Goal: Task Accomplishment & Management: Use online tool/utility

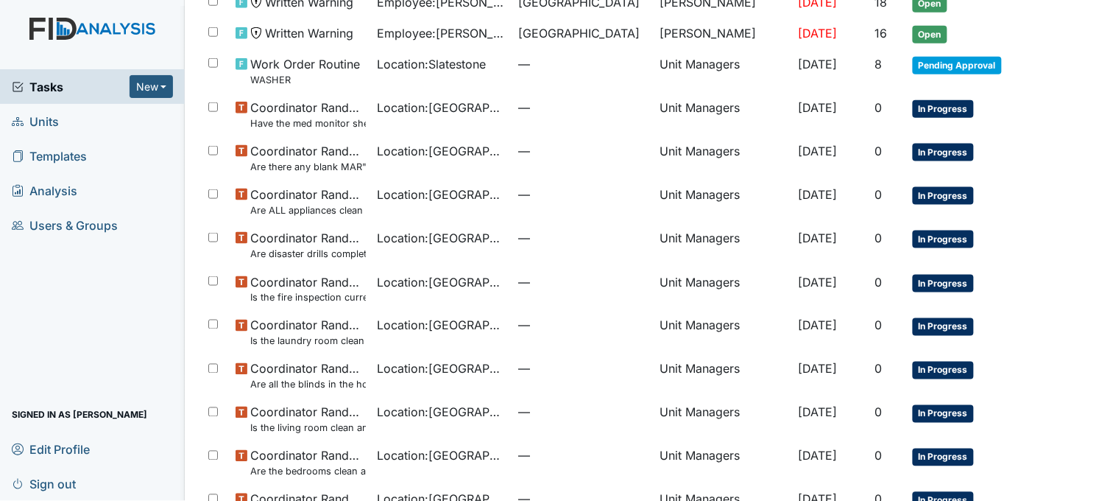
scroll to position [409, 0]
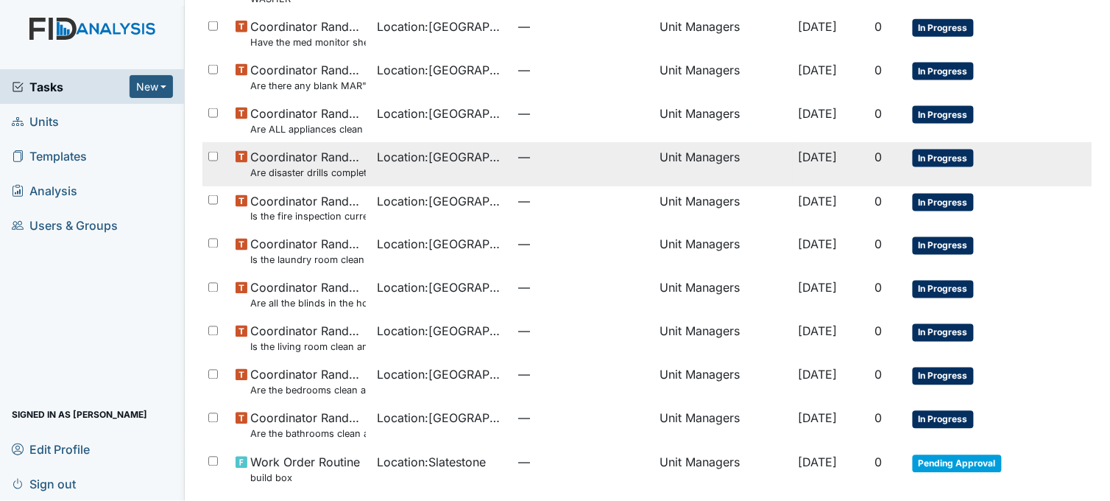
click at [442, 175] on td "Location : [GEOGRAPHIC_DATA]" at bounding box center [442, 163] width 141 height 43
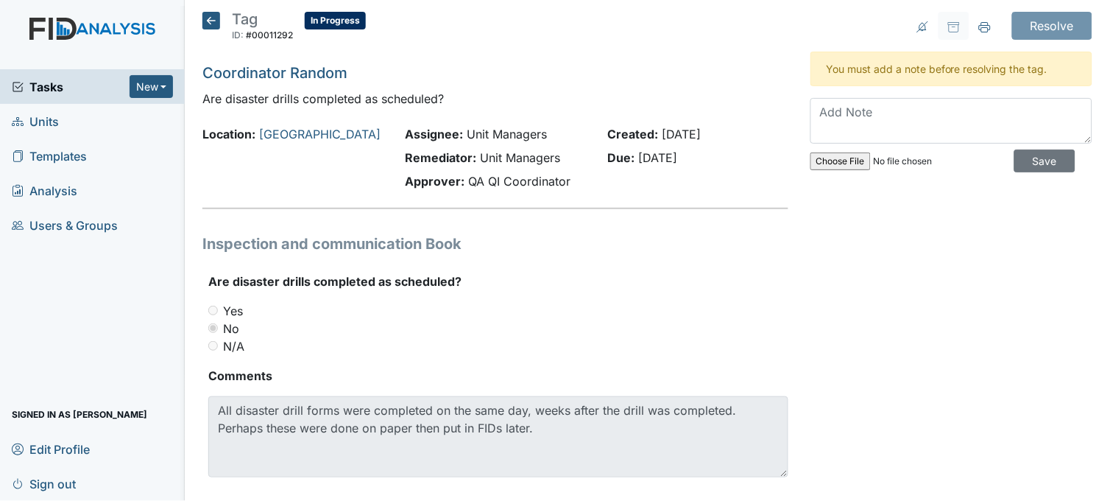
click at [59, 82] on span "Tasks" at bounding box center [71, 87] width 118 height 18
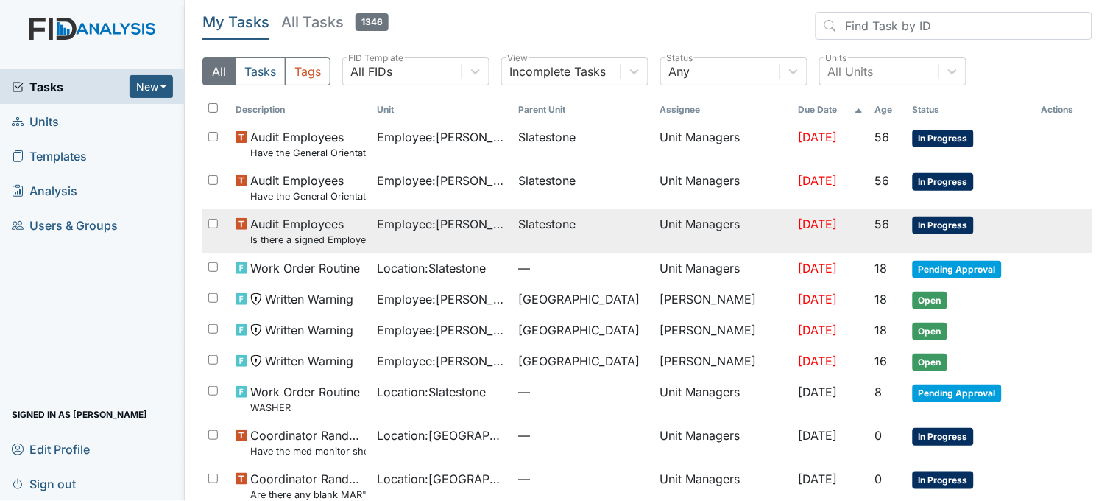
click at [439, 233] on span "Employee : Williams, Shanula" at bounding box center [443, 224] width 130 height 18
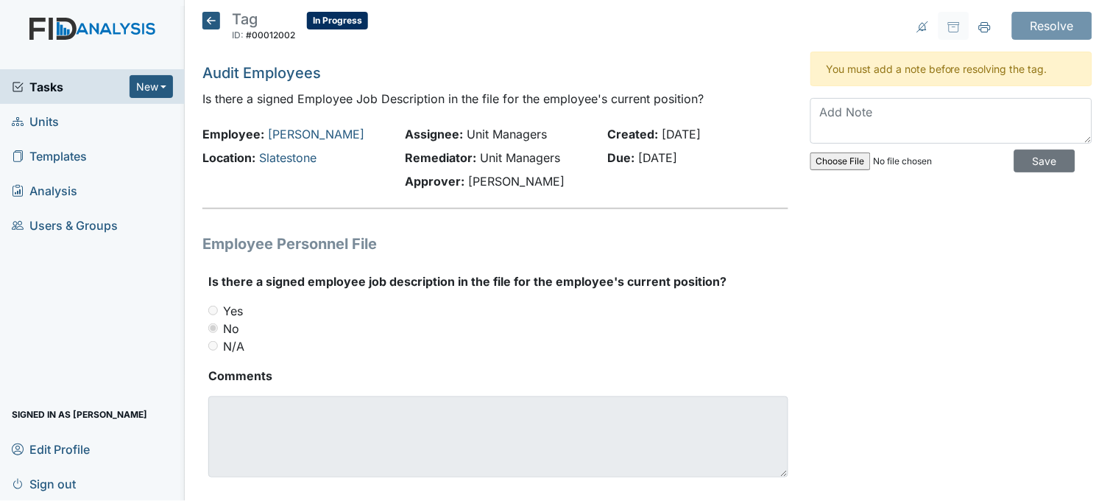
click at [211, 16] on icon at bounding box center [211, 21] width 18 height 18
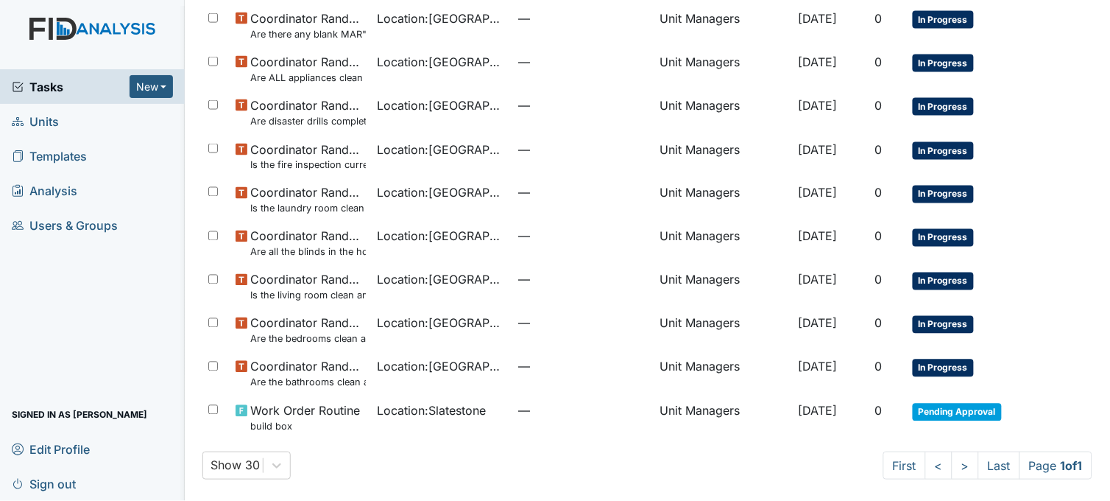
scroll to position [465, 0]
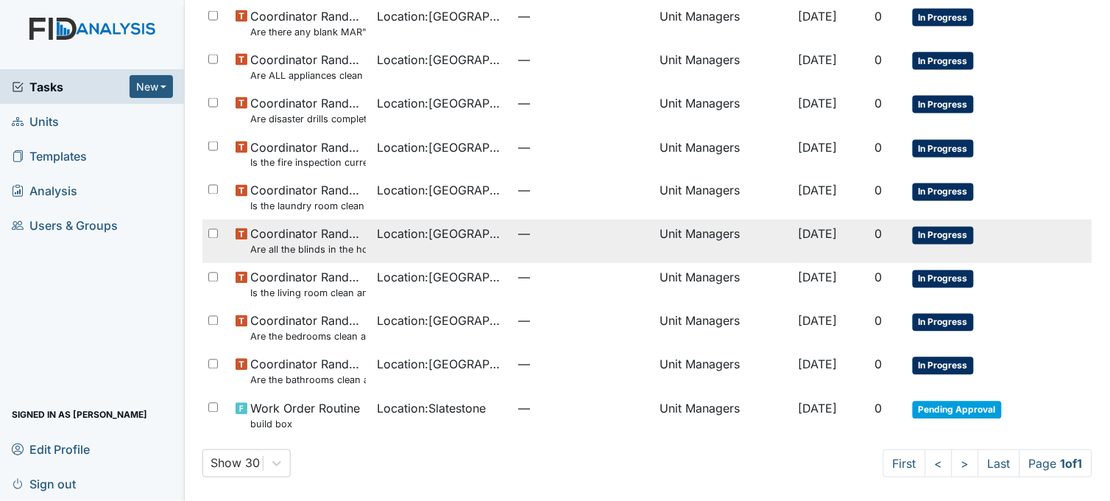
click at [439, 241] on td "Location : Beaufort Heights" at bounding box center [442, 240] width 141 height 43
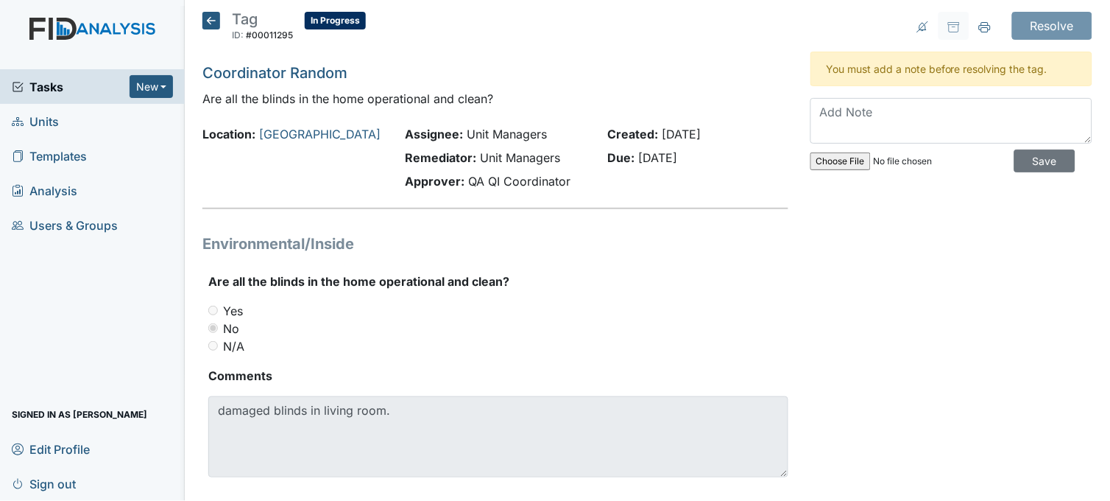
click at [211, 19] on icon at bounding box center [211, 21] width 18 height 18
